Goal: Task Accomplishment & Management: Use online tool/utility

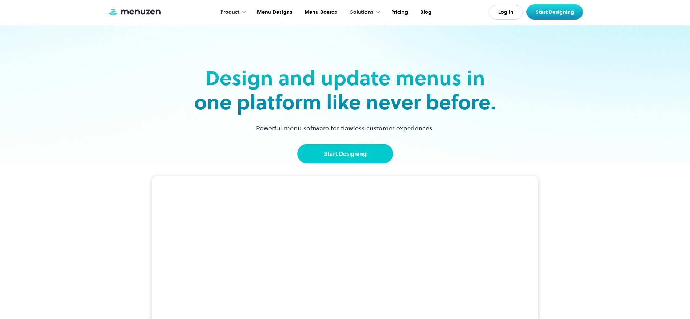
click at [345, 152] on link "Start Designing" at bounding box center [345, 154] width 96 height 20
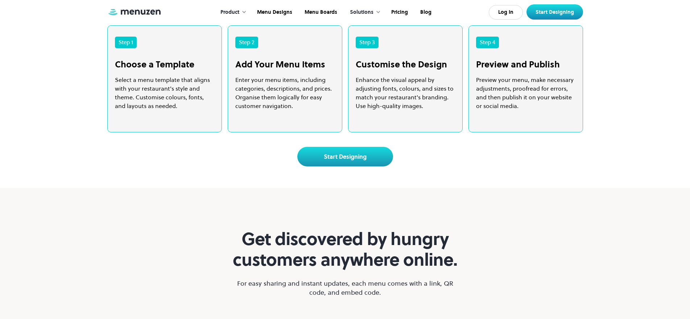
scroll to position [1473, 0]
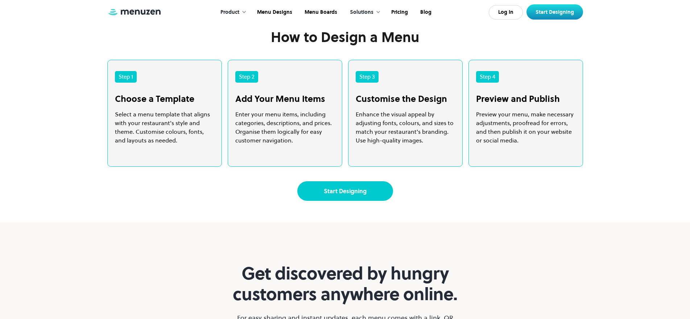
click at [358, 201] on link "Start Designing" at bounding box center [345, 191] width 96 height 20
click at [509, 10] on link "Log In" at bounding box center [505, 12] width 34 height 14
